Goal: Task Accomplishment & Management: Manage account settings

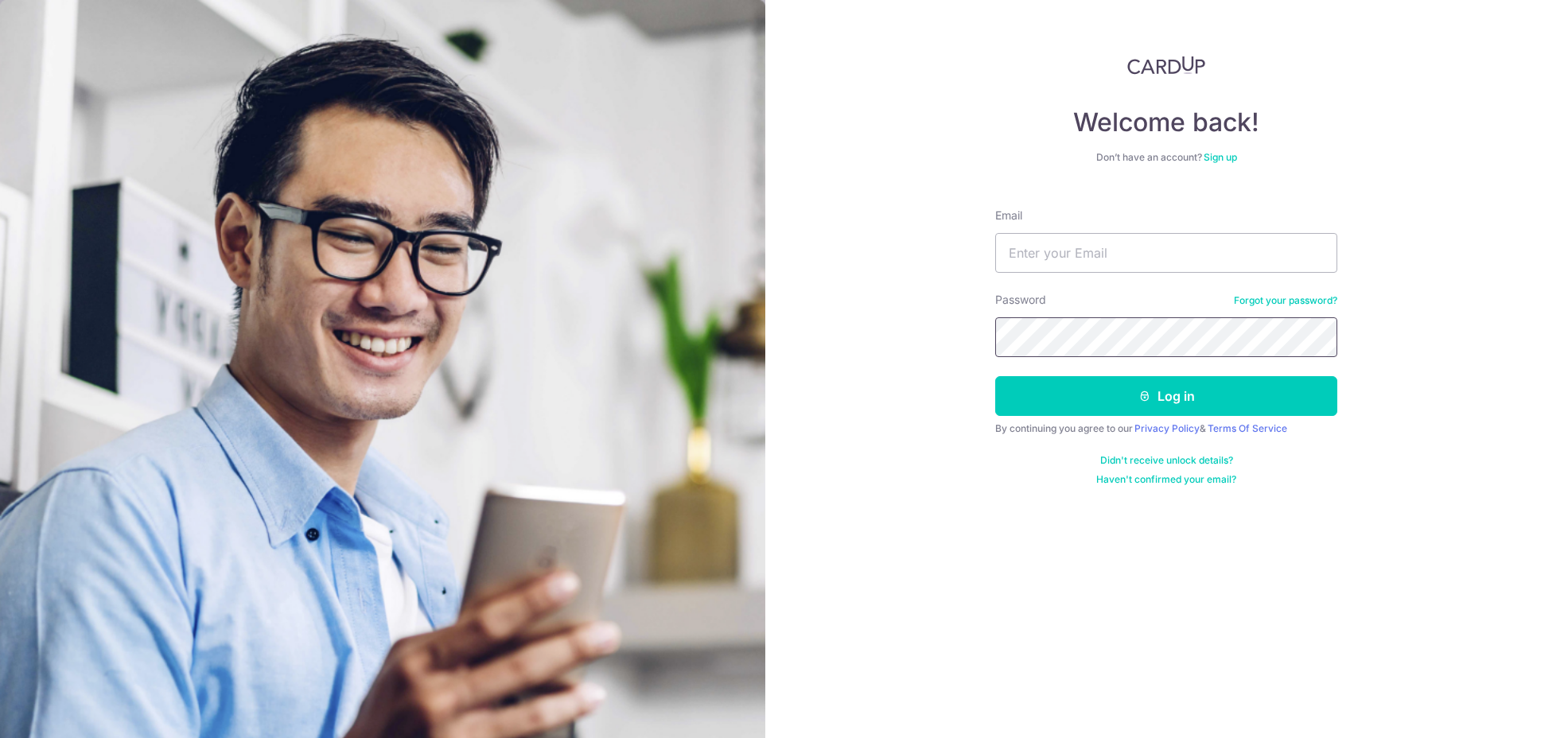
type input "[EMAIL_ADDRESS][DOMAIN_NAME]"
click at [1135, 404] on button "Log in" at bounding box center [1165, 396] width 342 height 39
